Goal: Task Accomplishment & Management: Manage account settings

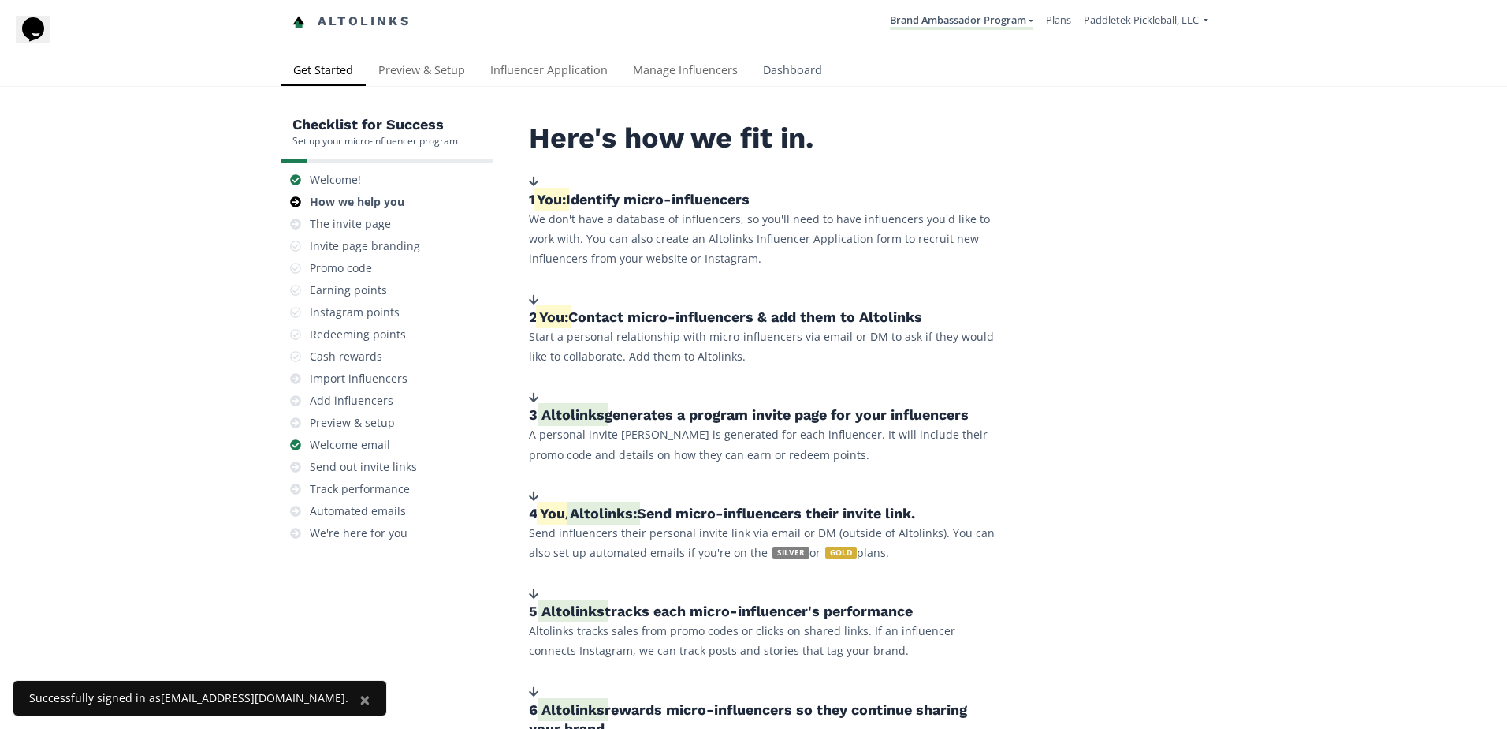
click at [781, 66] on link "Dashboard" at bounding box center [793, 72] width 84 height 32
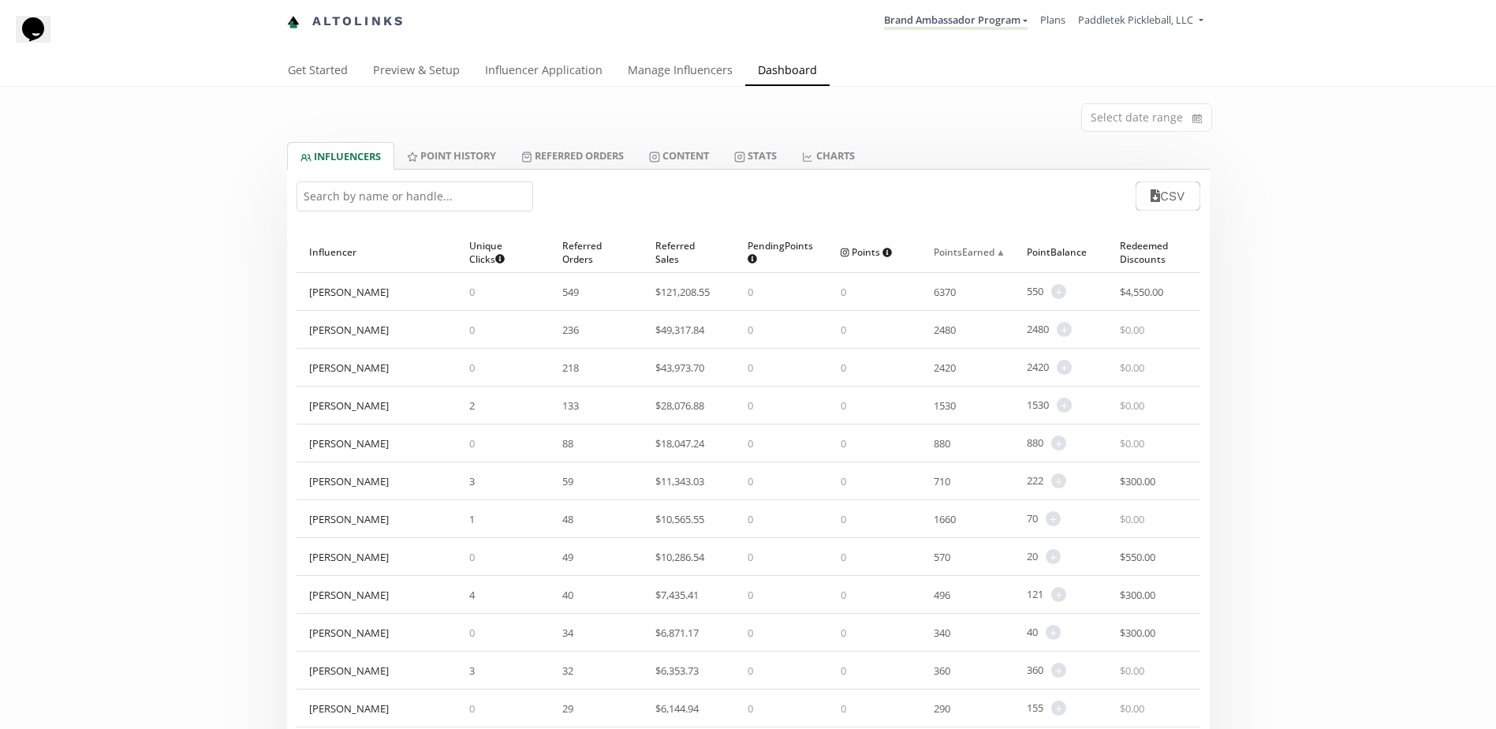
click at [972, 250] on div "Points Earned ▲" at bounding box center [968, 252] width 68 height 40
click at [1172, 114] on input at bounding box center [1146, 117] width 129 height 27
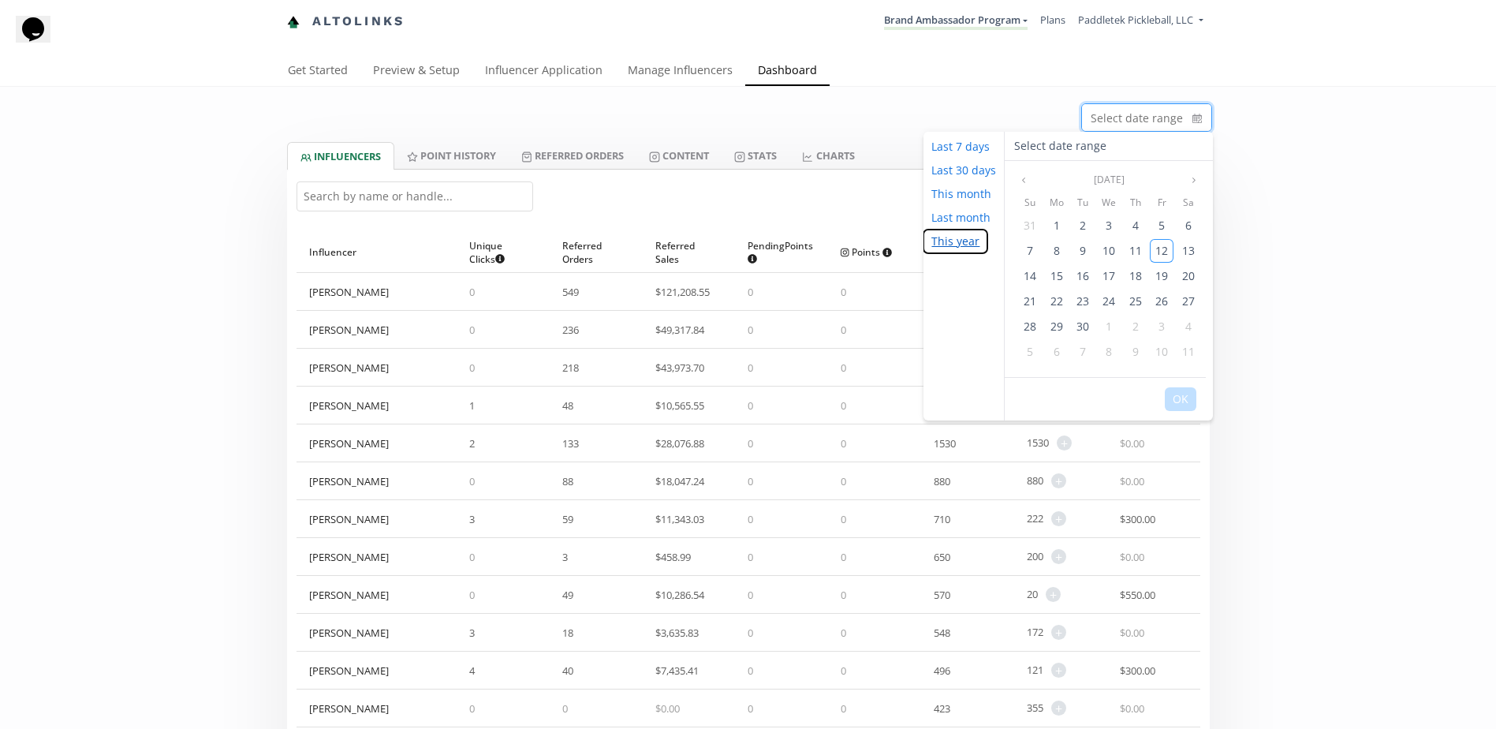
click at [973, 240] on button "This year" at bounding box center [955, 241] width 64 height 24
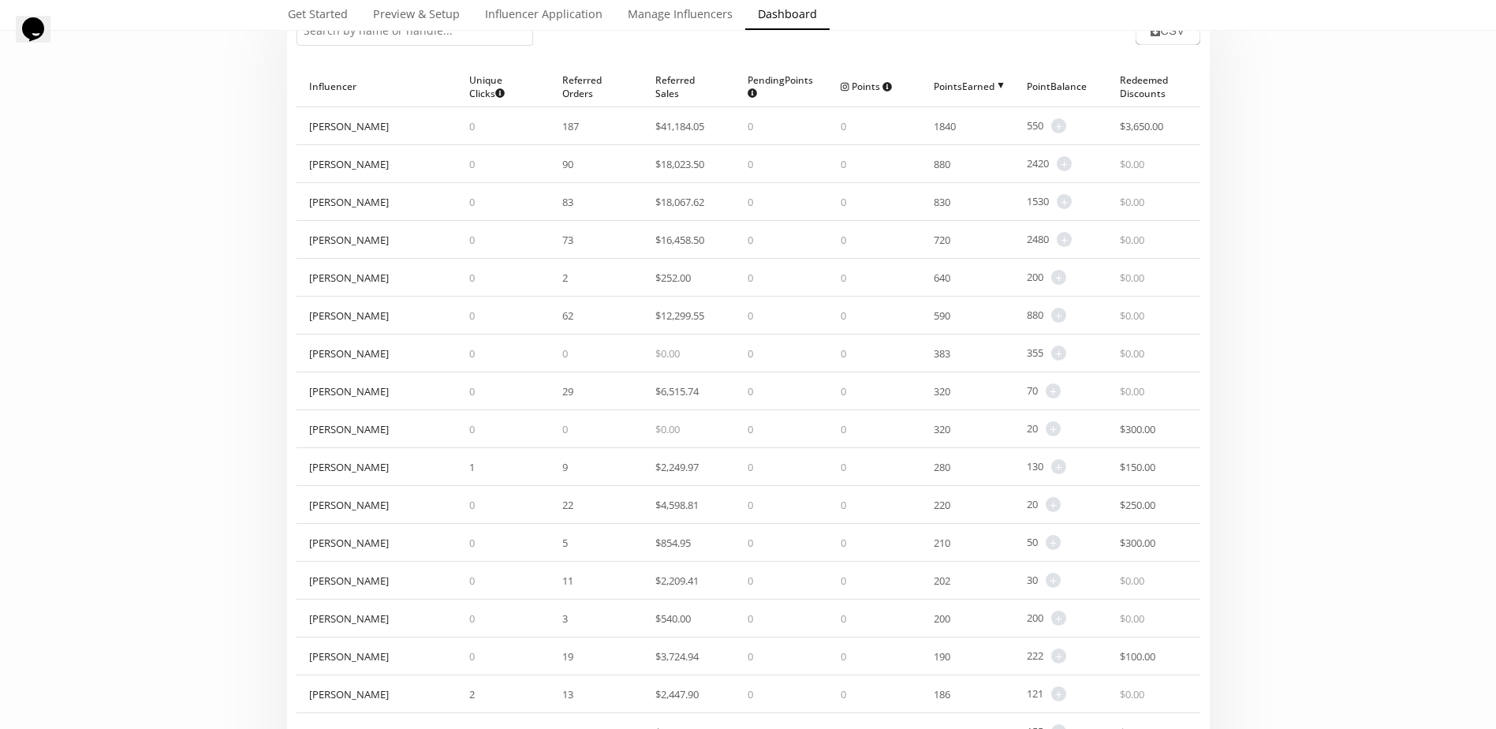
scroll to position [158, 0]
